Goal: Entertainment & Leisure: Consume media (video, audio)

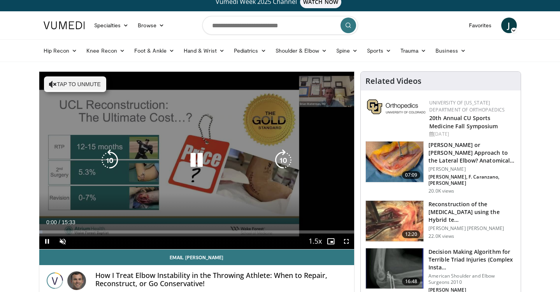
scroll to position [11, 0]
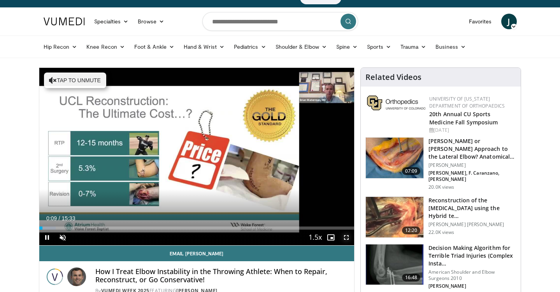
click at [345, 236] on span "Video Player" at bounding box center [347, 237] width 16 height 16
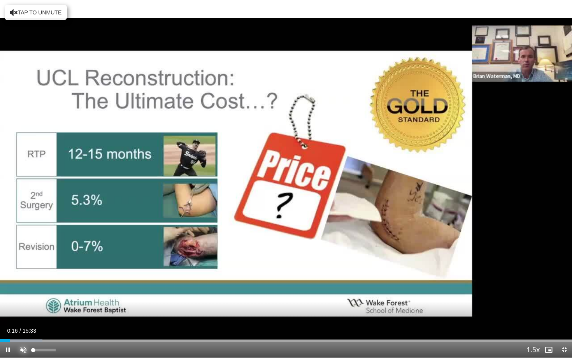
click at [24, 291] on span "Video Player" at bounding box center [24, 350] width 16 height 16
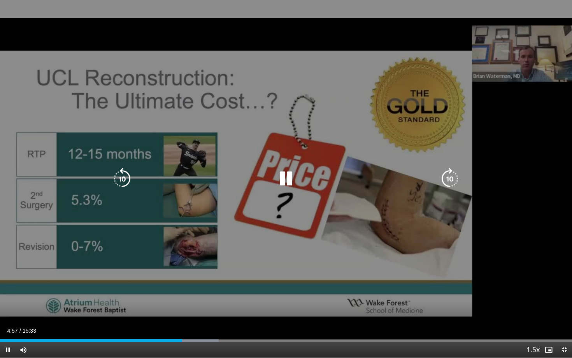
click at [286, 178] on icon "Video Player" at bounding box center [286, 179] width 22 height 22
click at [282, 177] on icon "Video Player" at bounding box center [286, 179] width 22 height 22
click at [280, 179] on icon "Video Player" at bounding box center [286, 179] width 22 height 22
click at [284, 178] on icon "Video Player" at bounding box center [286, 179] width 22 height 22
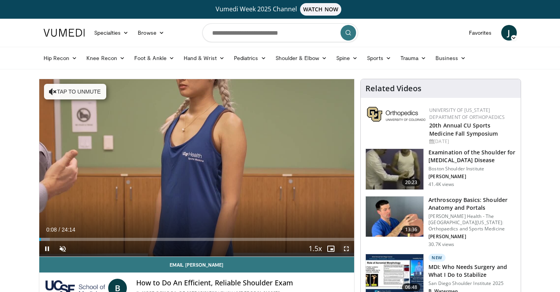
click at [348, 247] on span "Video Player" at bounding box center [347, 249] width 16 height 16
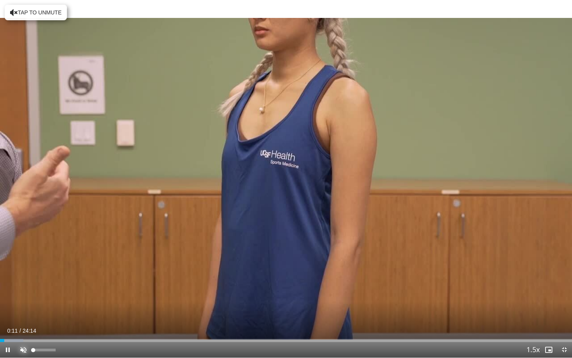
click at [23, 291] on span "Video Player" at bounding box center [24, 350] width 16 height 16
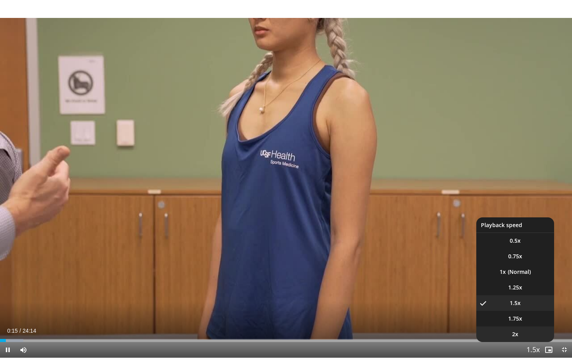
click at [516, 291] on span "2x" at bounding box center [515, 334] width 6 height 8
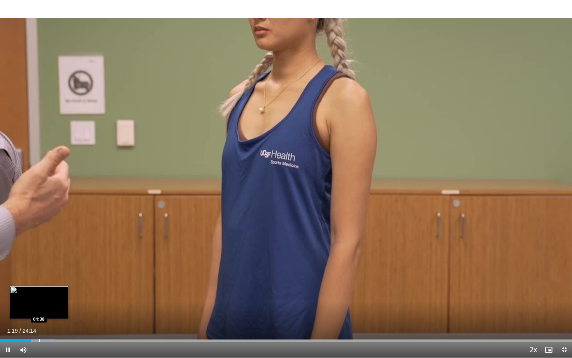
click at [39, 291] on div "Progress Bar" at bounding box center [39, 340] width 1 height 3
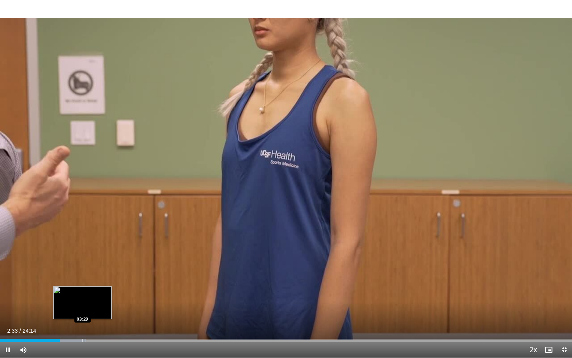
click at [83, 291] on div "Progress Bar" at bounding box center [83, 340] width 1 height 3
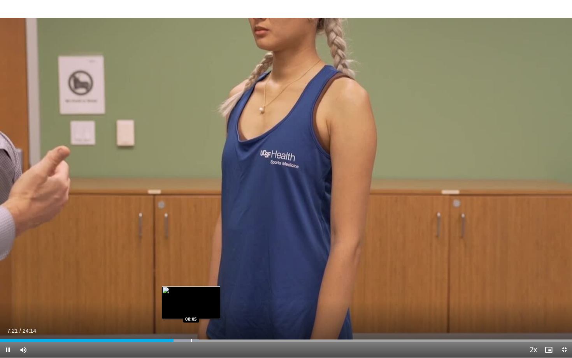
click at [191, 291] on div "Progress Bar" at bounding box center [191, 340] width 1 height 3
click at [215, 291] on div "Progress Bar" at bounding box center [215, 340] width 1 height 3
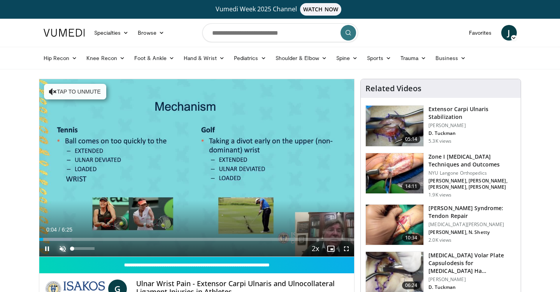
click at [61, 250] on span "Video Player" at bounding box center [63, 249] width 16 height 16
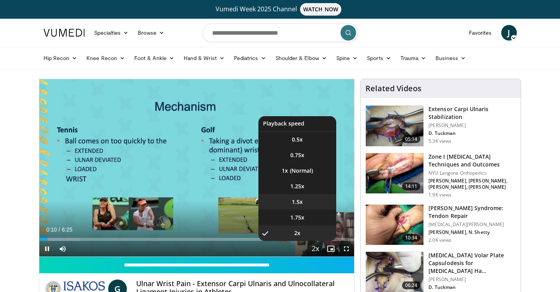
click at [316, 201] on li "1.5x" at bounding box center [298, 202] width 78 height 16
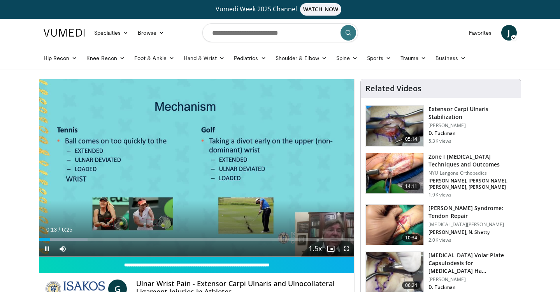
click at [345, 248] on span "Video Player" at bounding box center [347, 249] width 16 height 16
